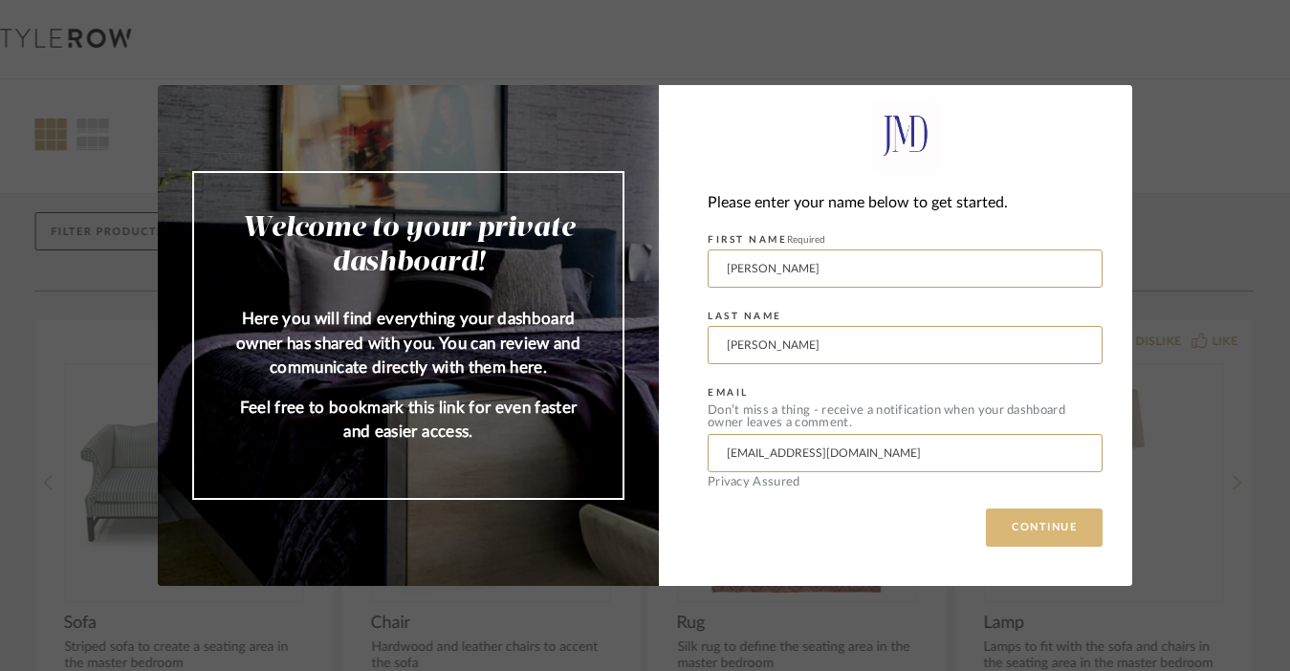
click at [1059, 522] on button "CONTINUE" at bounding box center [1044, 528] width 117 height 38
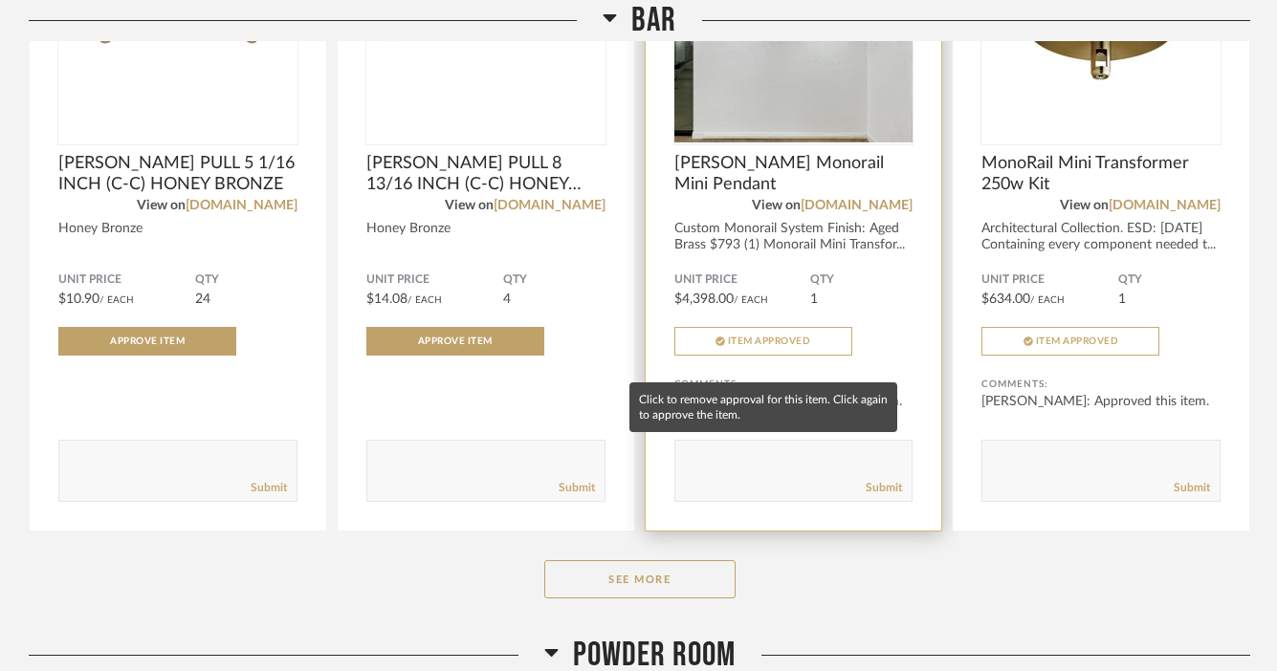
scroll to position [1421, 0]
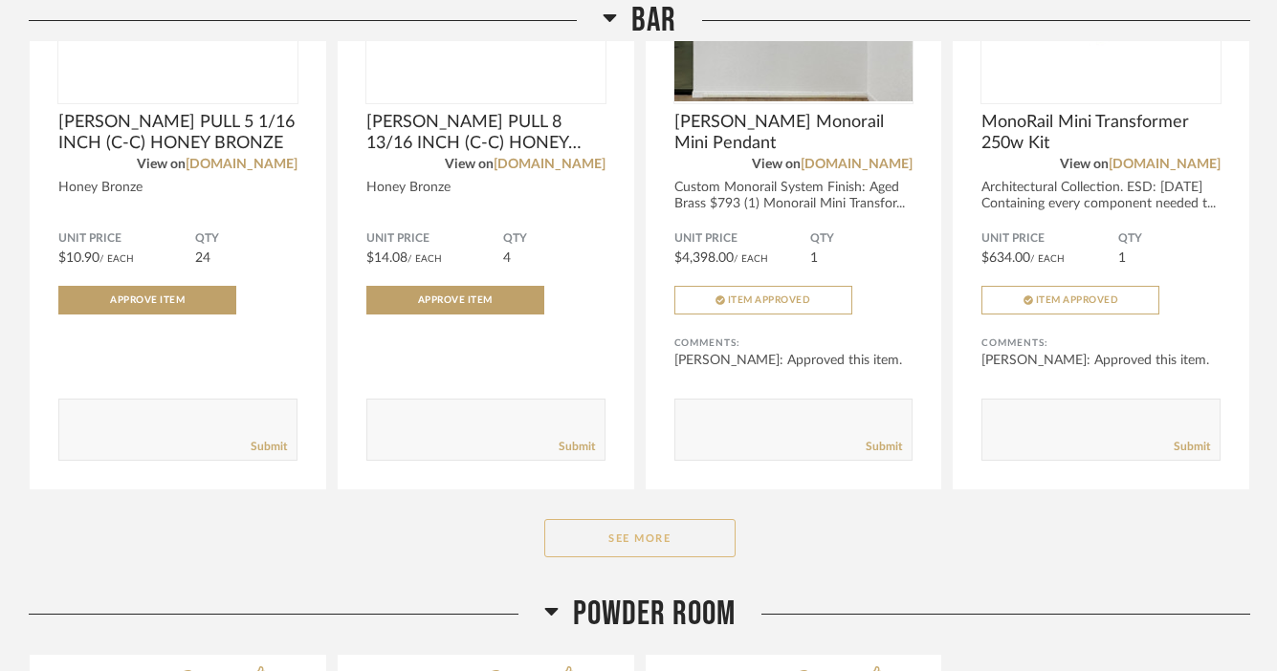
click at [658, 528] on button "See More" at bounding box center [639, 538] width 191 height 38
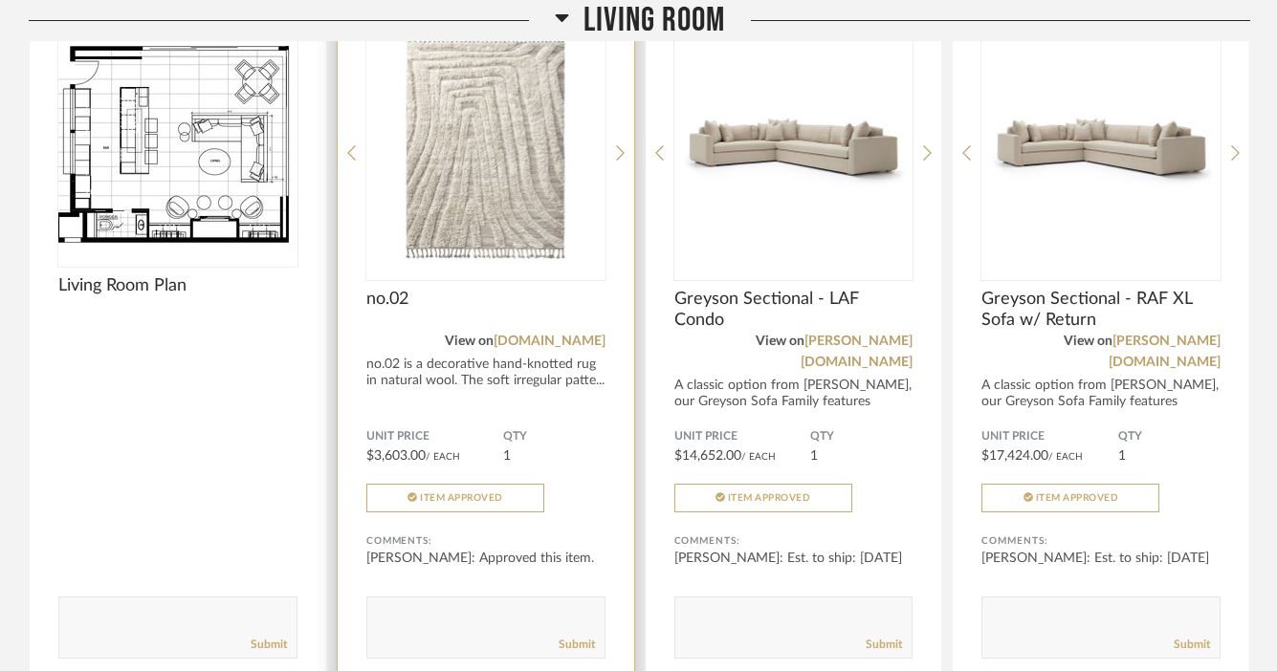
scroll to position [518, 0]
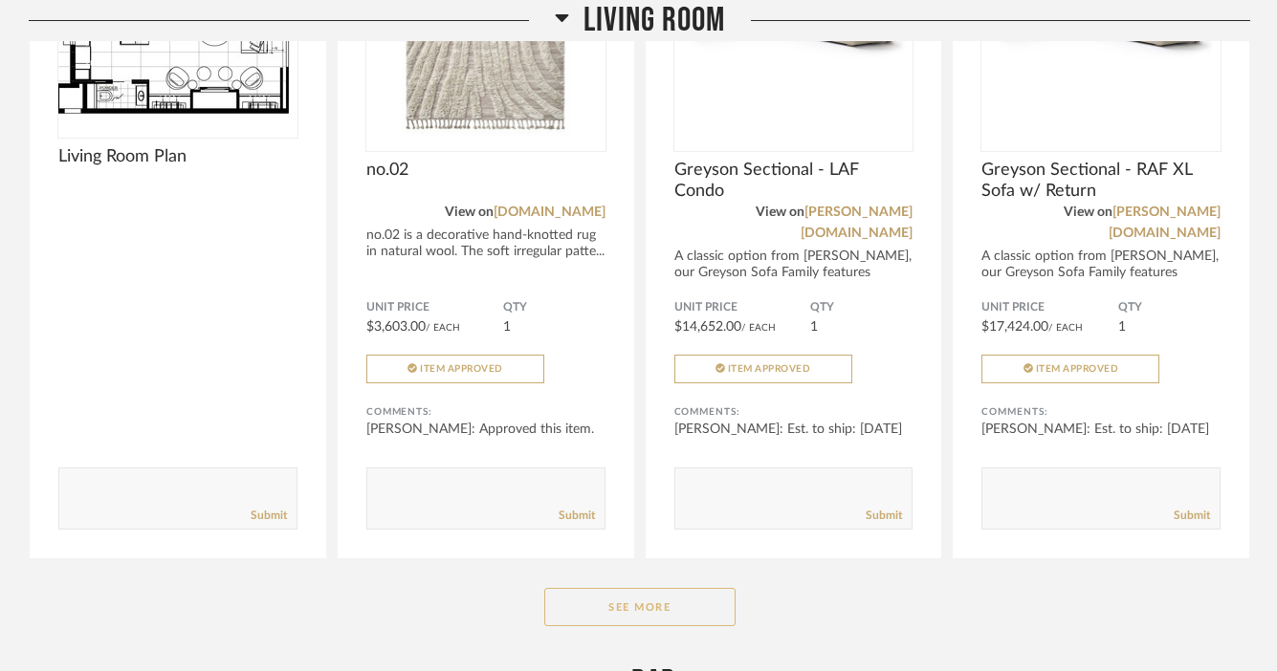
click at [607, 588] on button "See More" at bounding box center [639, 607] width 191 height 38
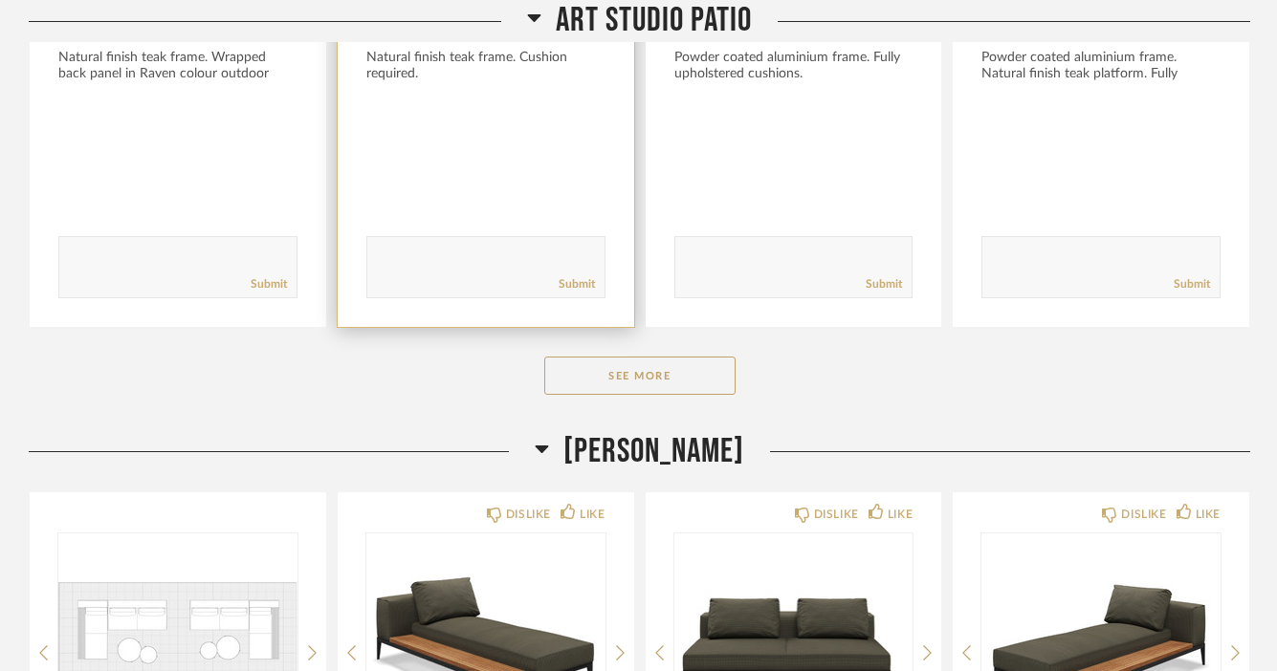
scroll to position [12355, 0]
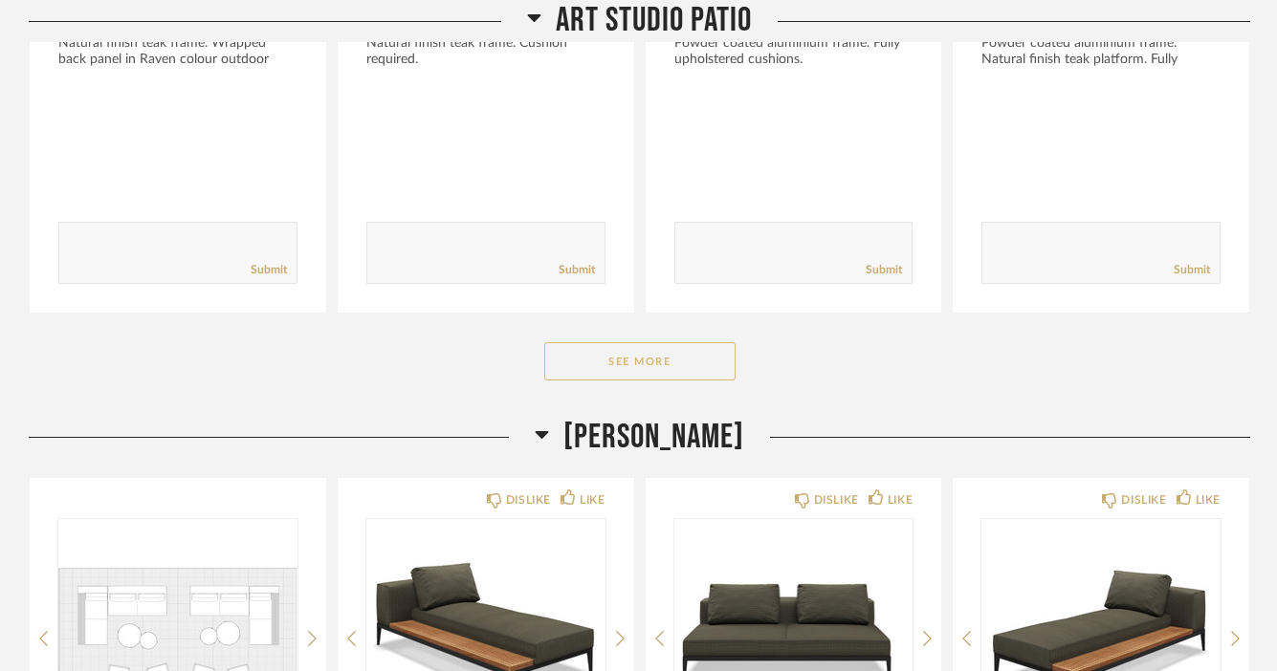
click at [668, 356] on button "See More" at bounding box center [639, 361] width 191 height 38
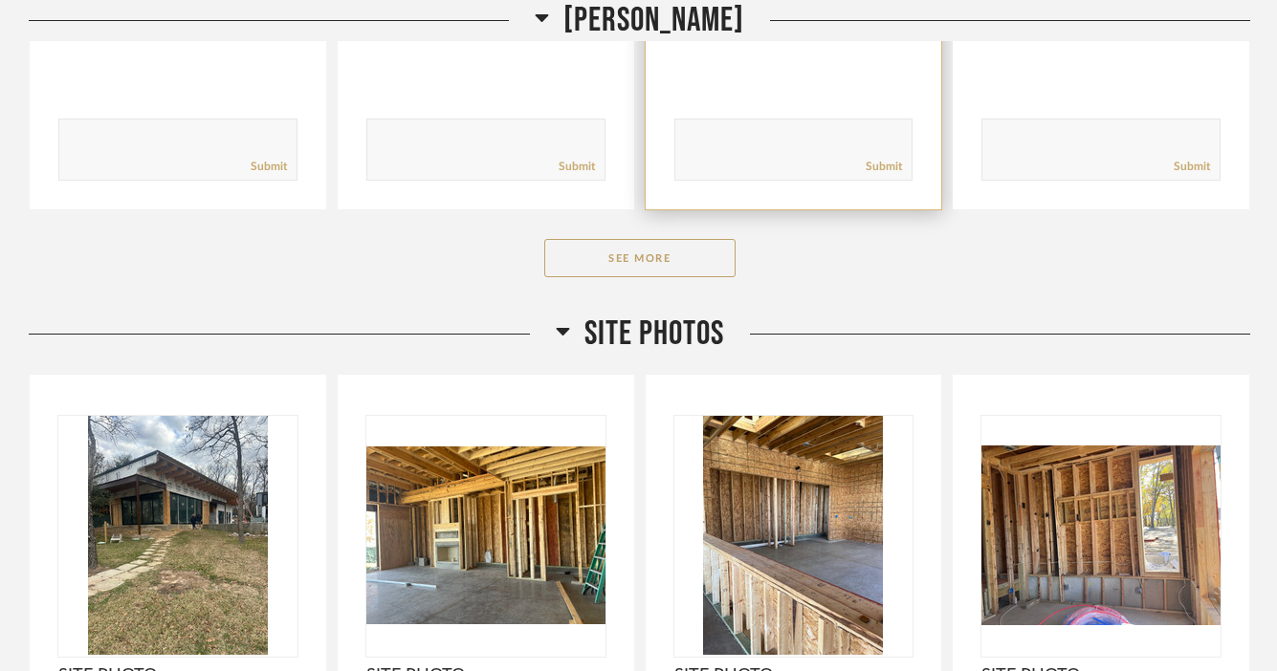
scroll to position [13947, 0]
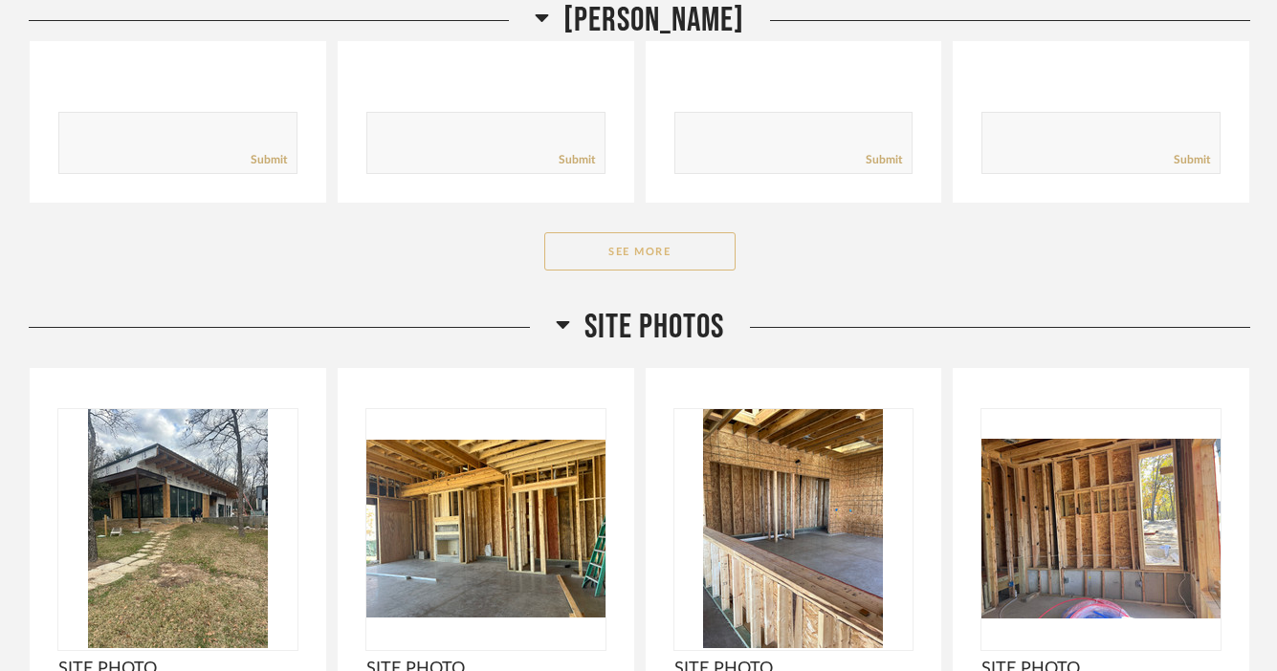
click at [681, 249] on button "See More" at bounding box center [639, 251] width 191 height 38
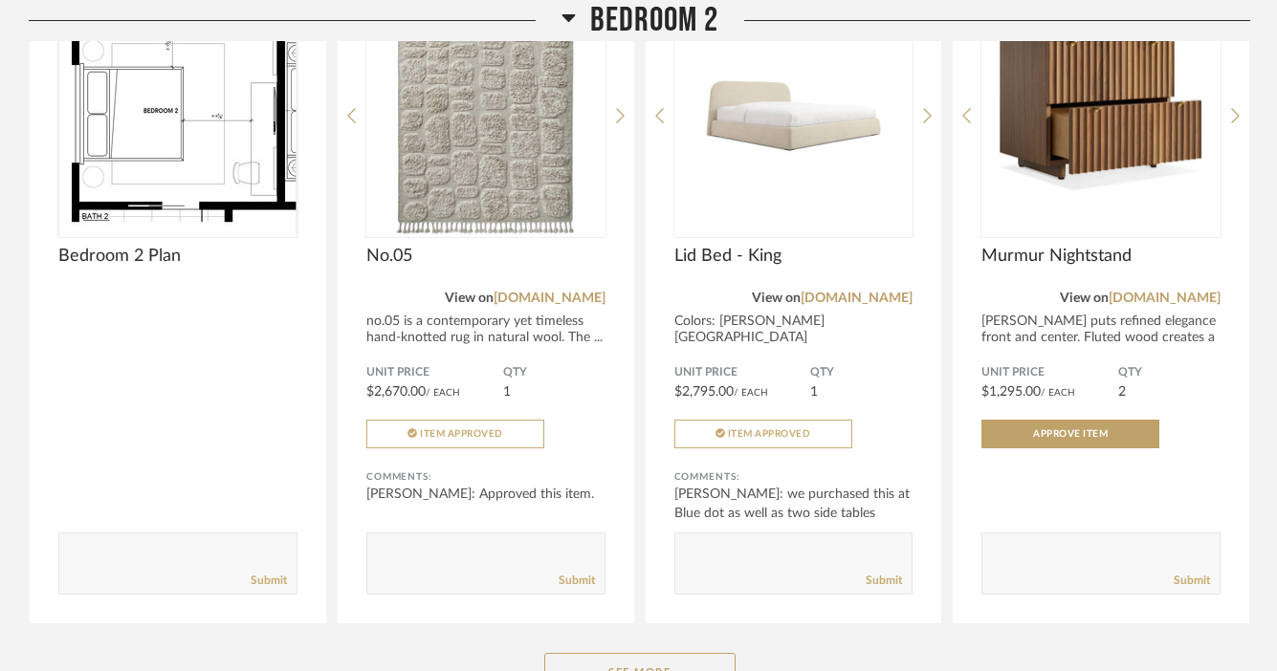
scroll to position [8906, 0]
